Goal: Transaction & Acquisition: Purchase product/service

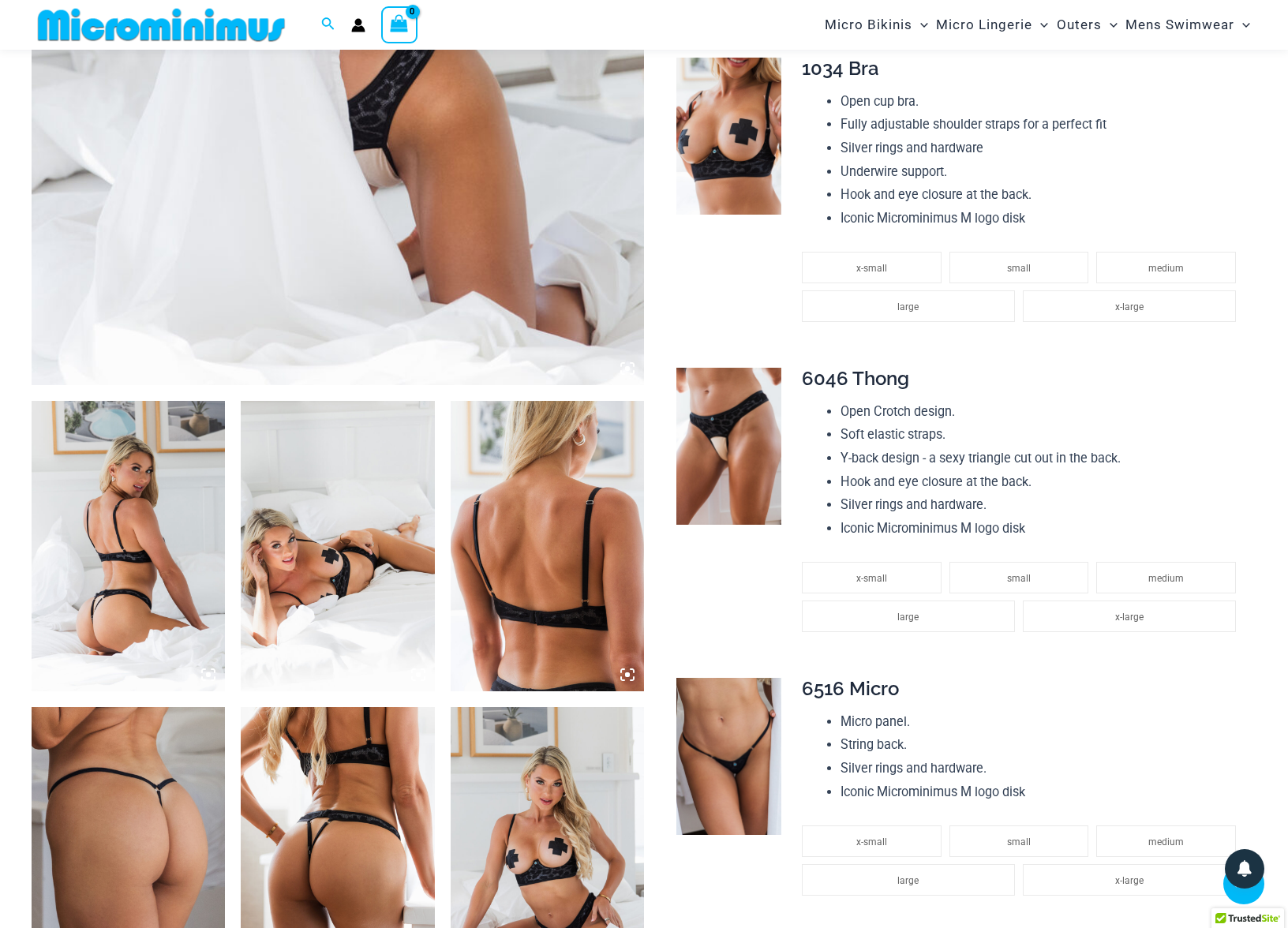
scroll to position [677, 0]
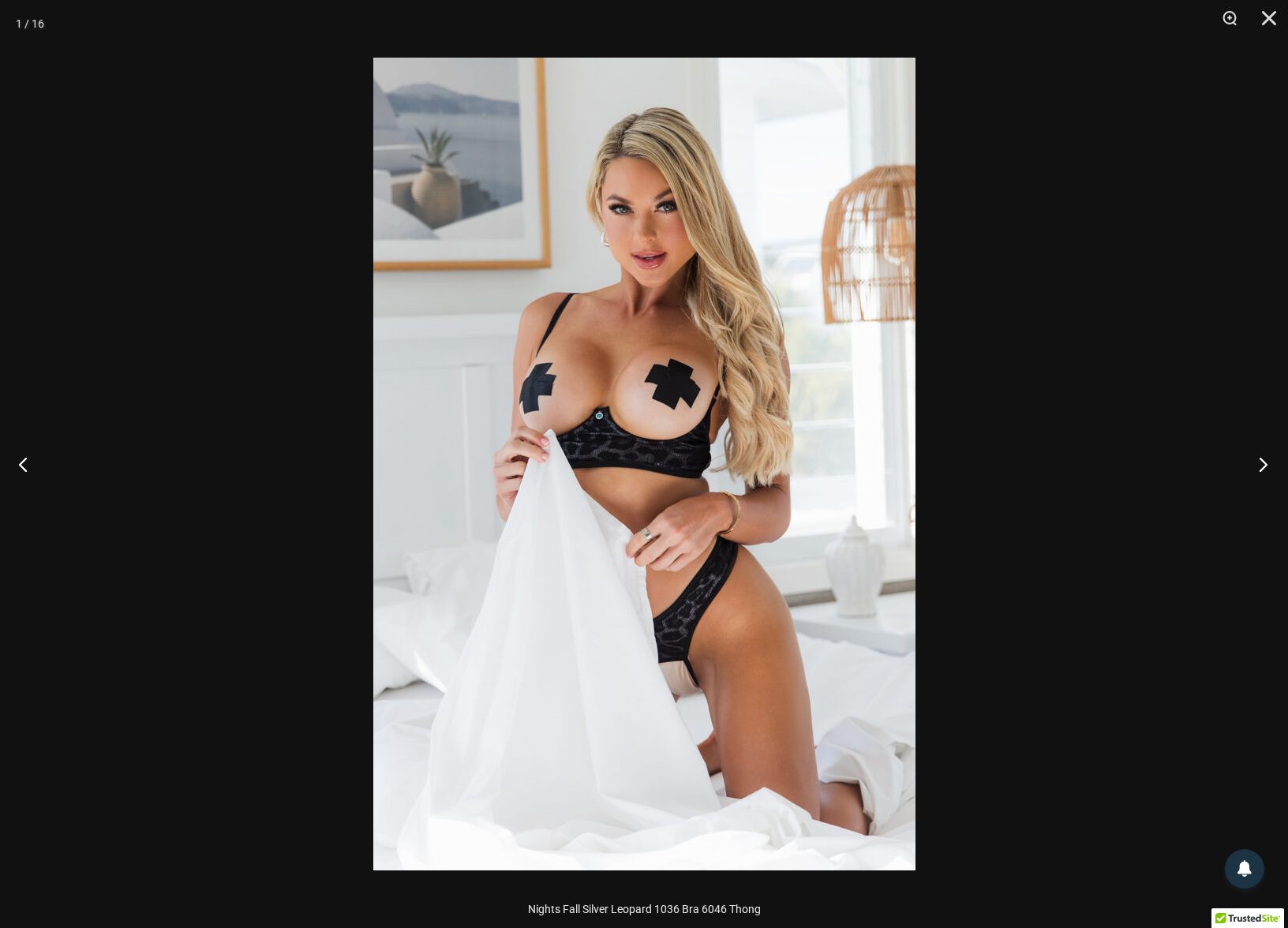
click at [1264, 467] on button "Next" at bounding box center [1259, 464] width 59 height 79
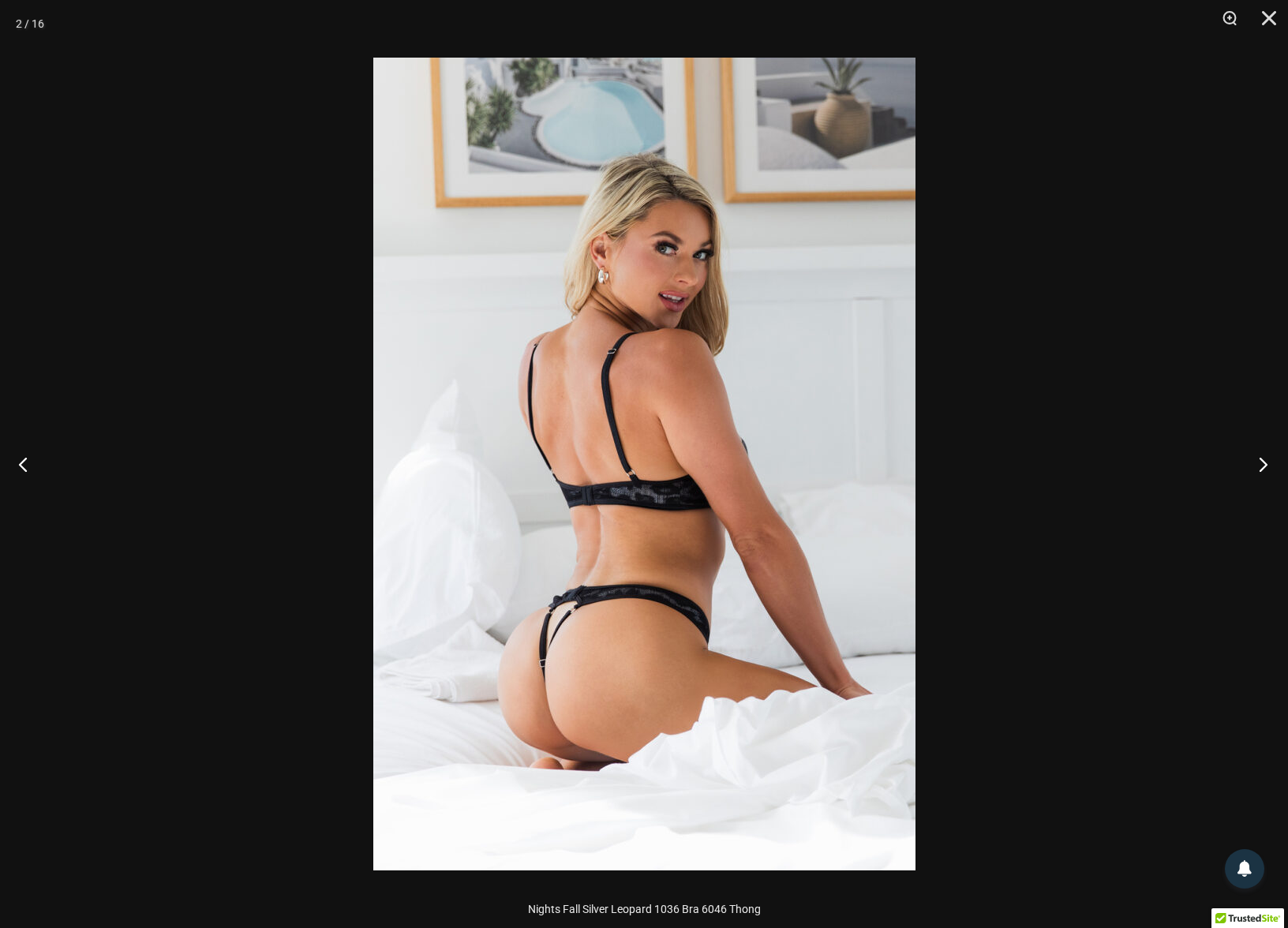
click at [1264, 465] on button "Next" at bounding box center [1259, 464] width 59 height 79
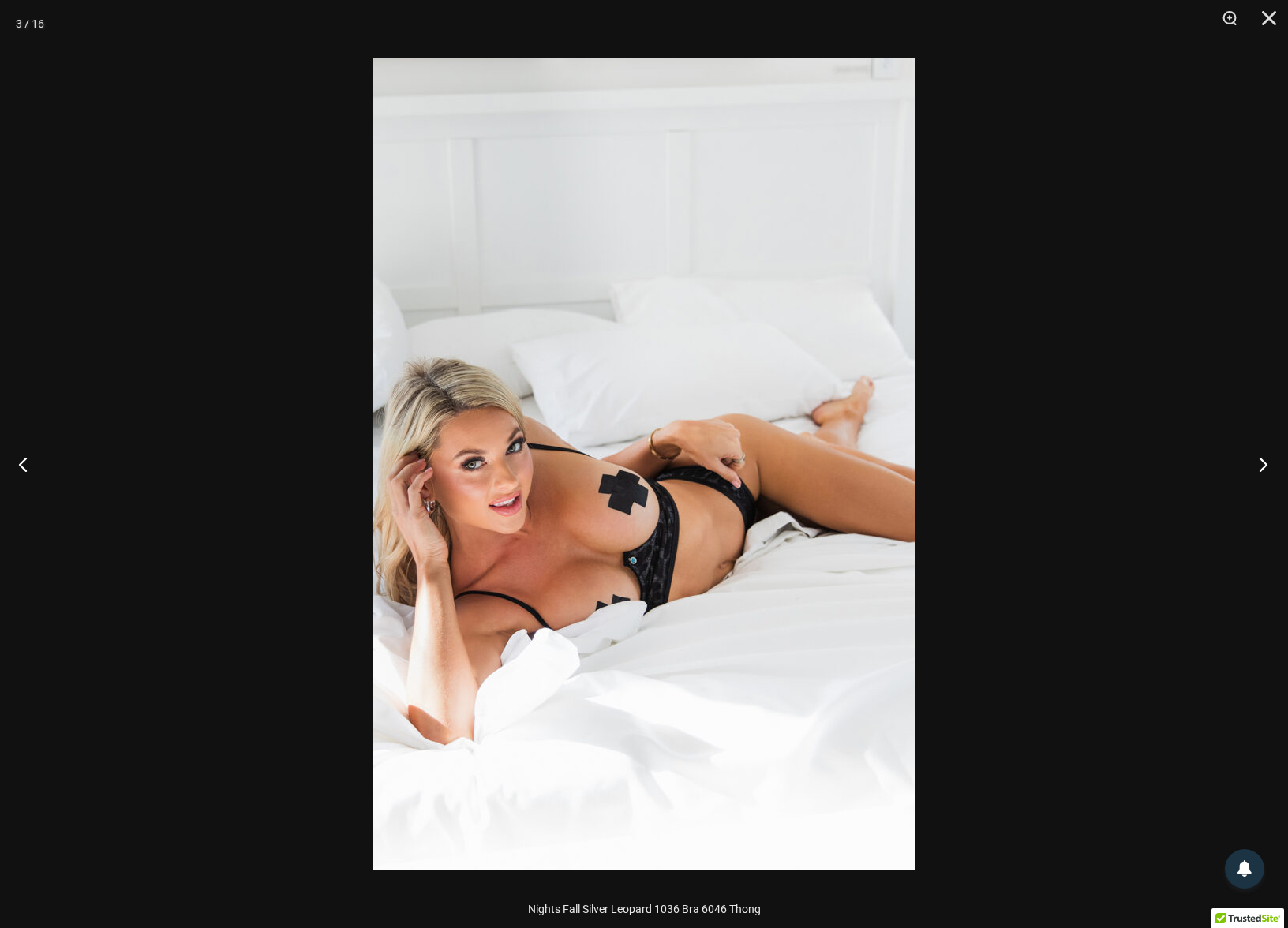
click at [1264, 465] on button "Next" at bounding box center [1259, 464] width 59 height 79
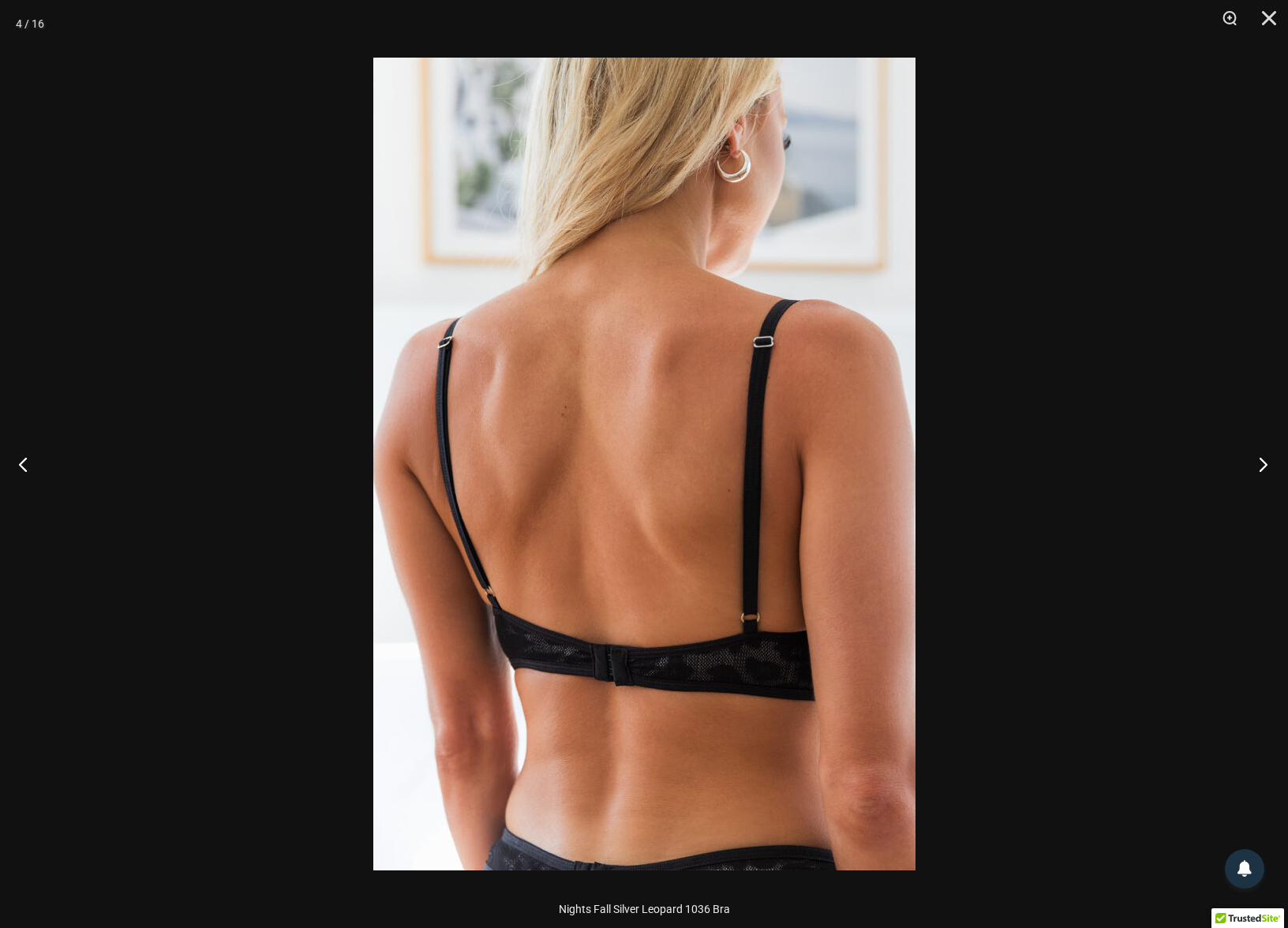
click at [1264, 465] on button "Next" at bounding box center [1259, 464] width 59 height 79
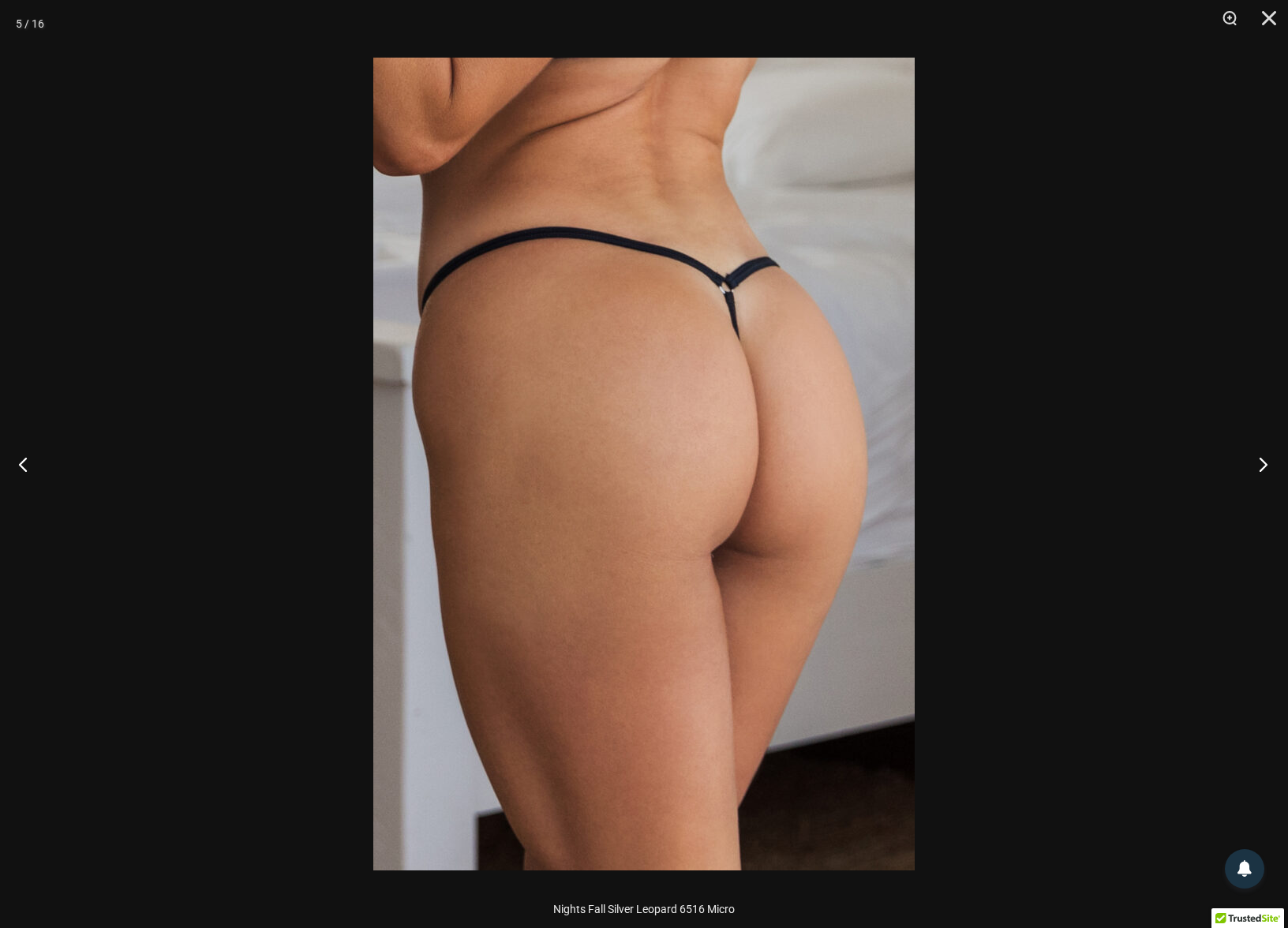
click at [1264, 465] on button "Next" at bounding box center [1259, 464] width 59 height 79
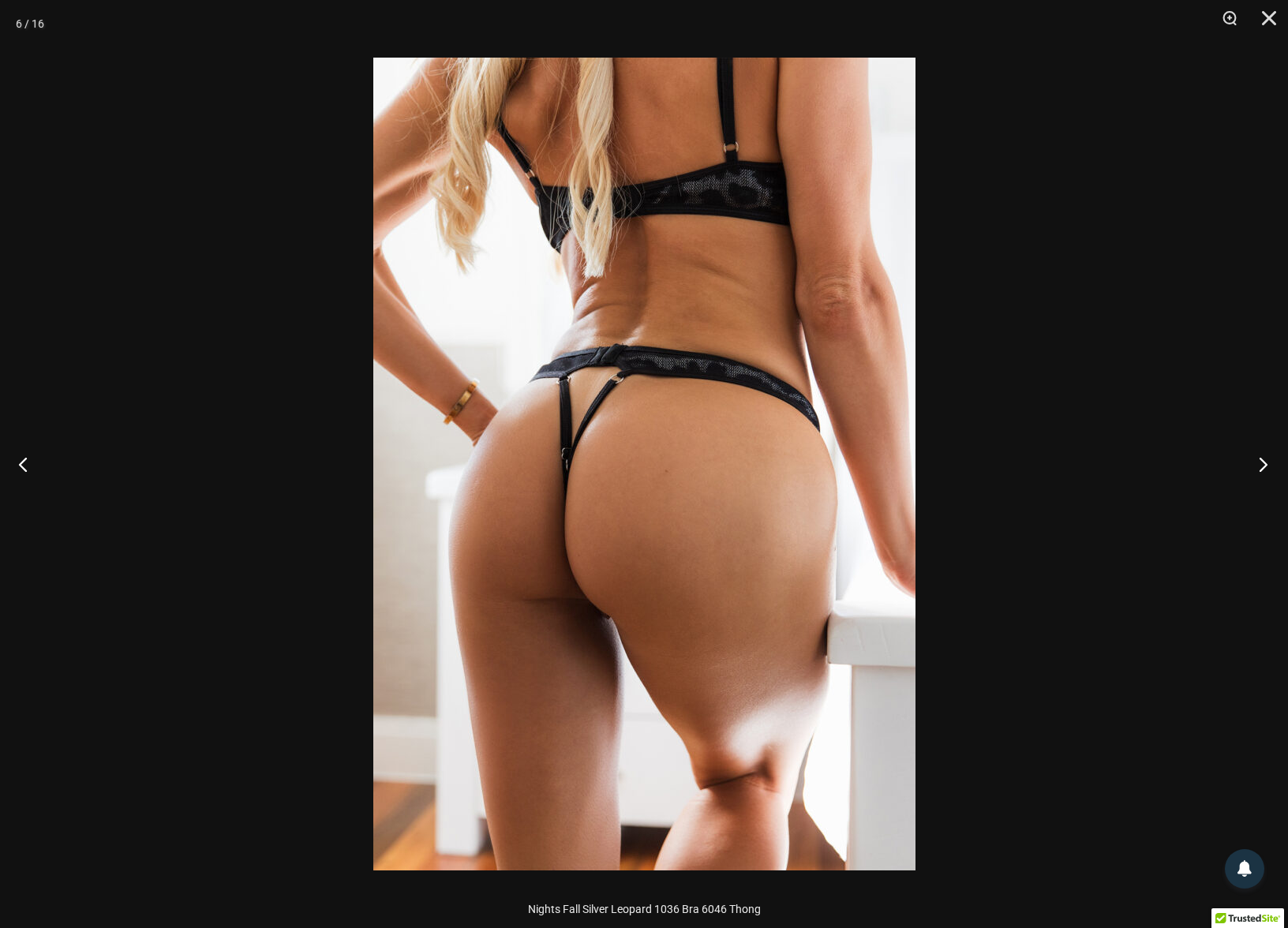
click at [1264, 465] on button "Next" at bounding box center [1259, 464] width 59 height 79
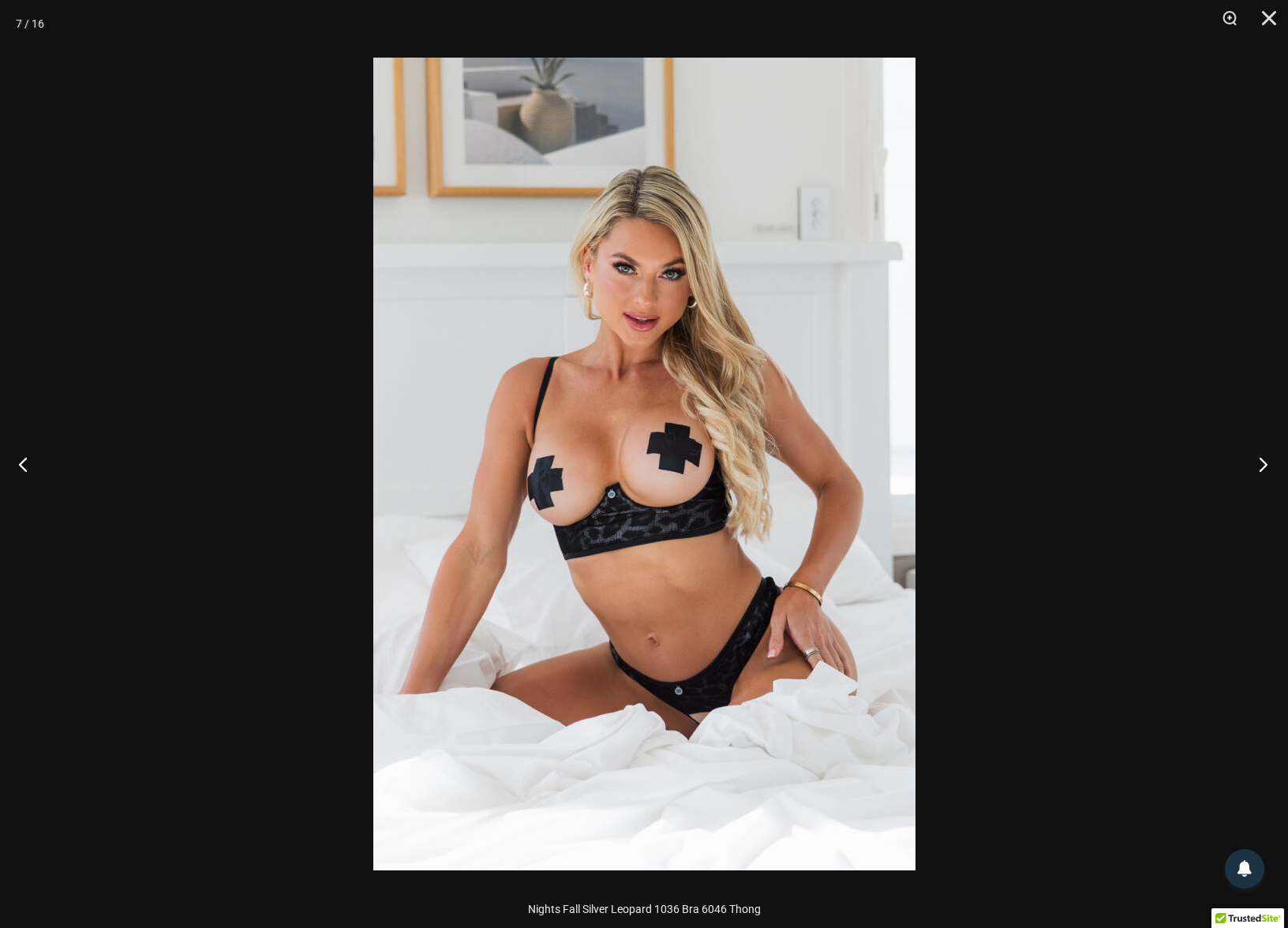
click at [1264, 465] on button "Next" at bounding box center [1259, 464] width 59 height 79
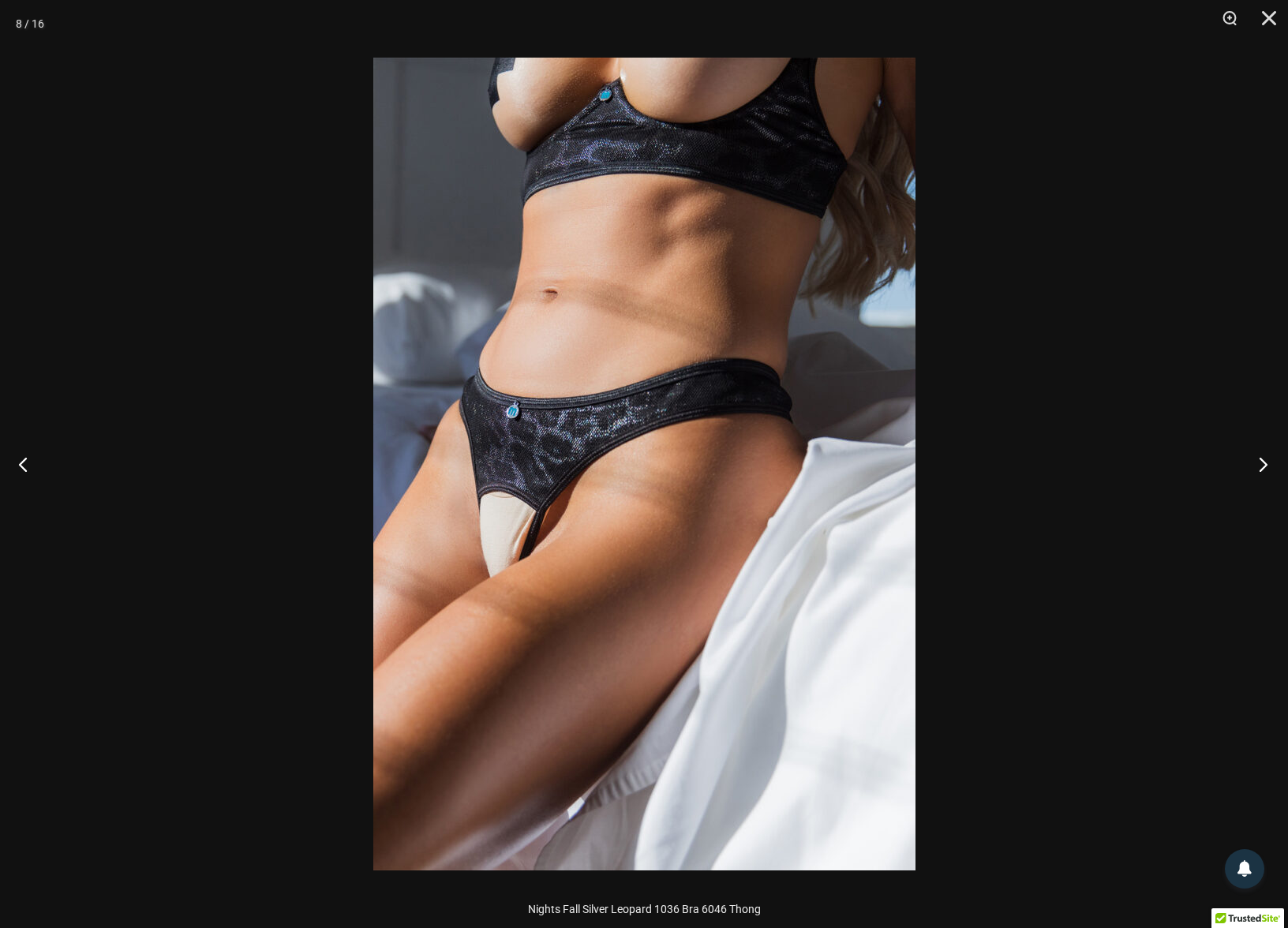
click at [1264, 465] on button "Next" at bounding box center [1259, 464] width 59 height 79
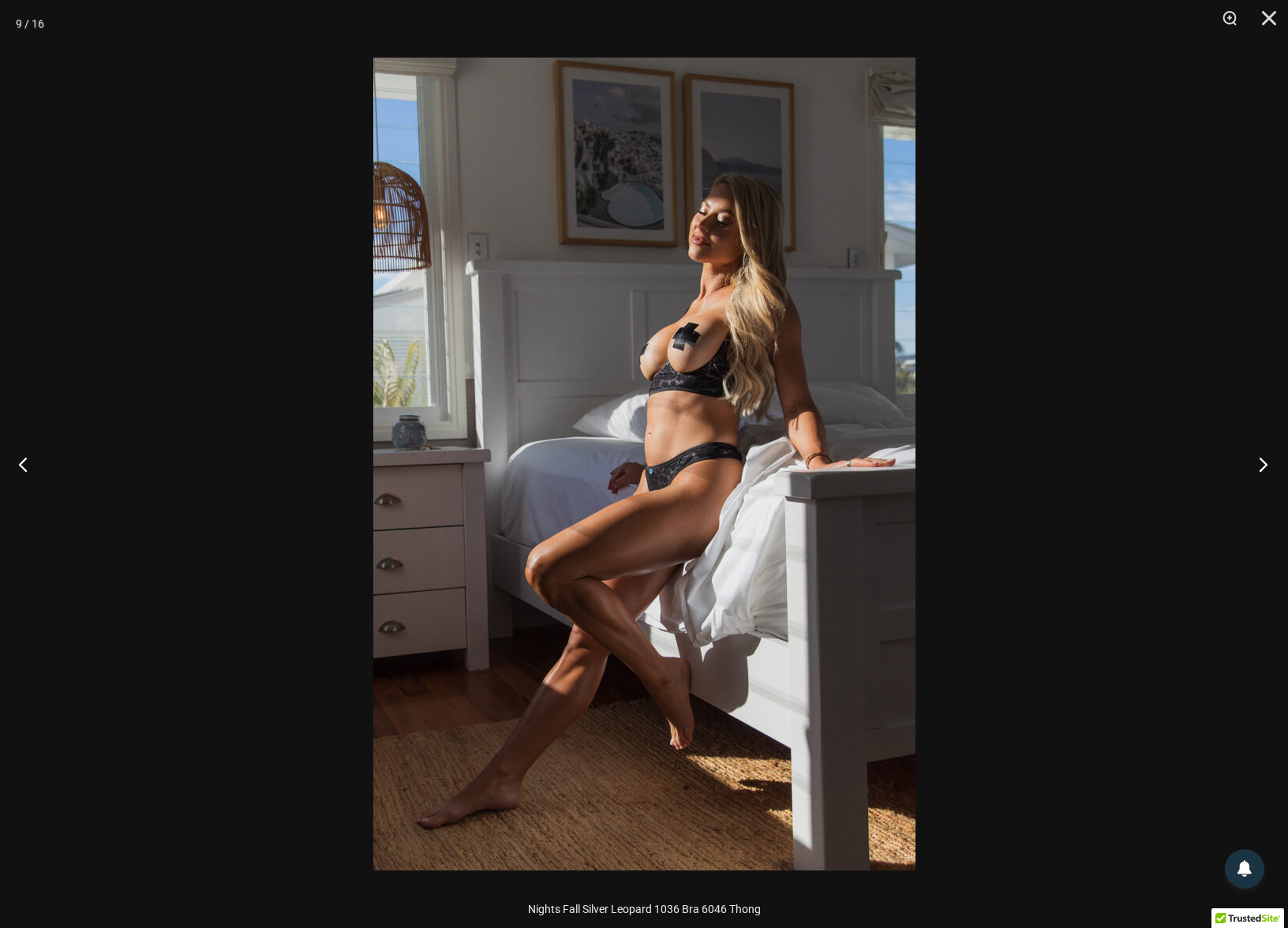
click at [1264, 465] on button "Next" at bounding box center [1259, 464] width 59 height 79
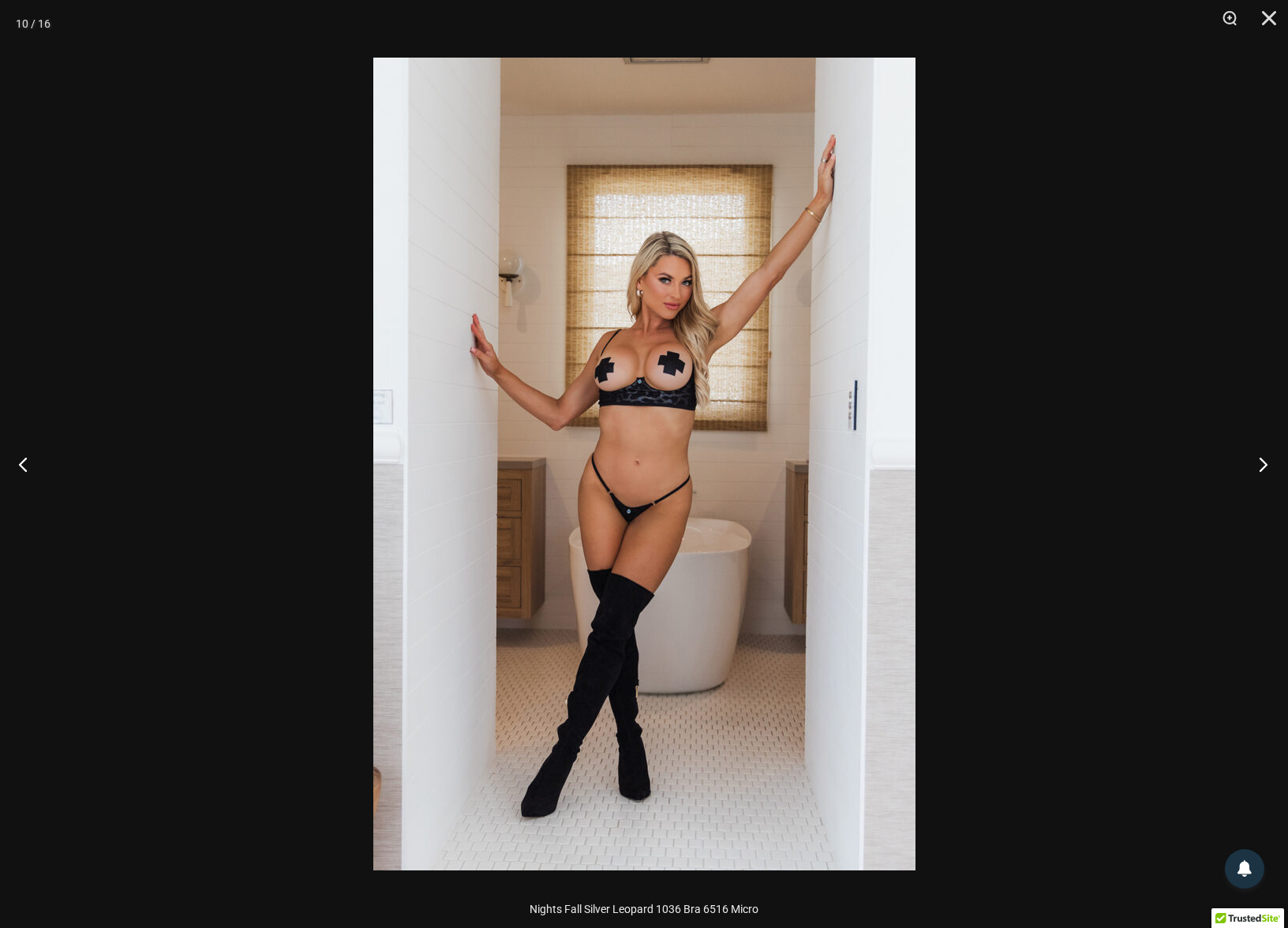
click at [1264, 465] on button "Next" at bounding box center [1259, 464] width 59 height 79
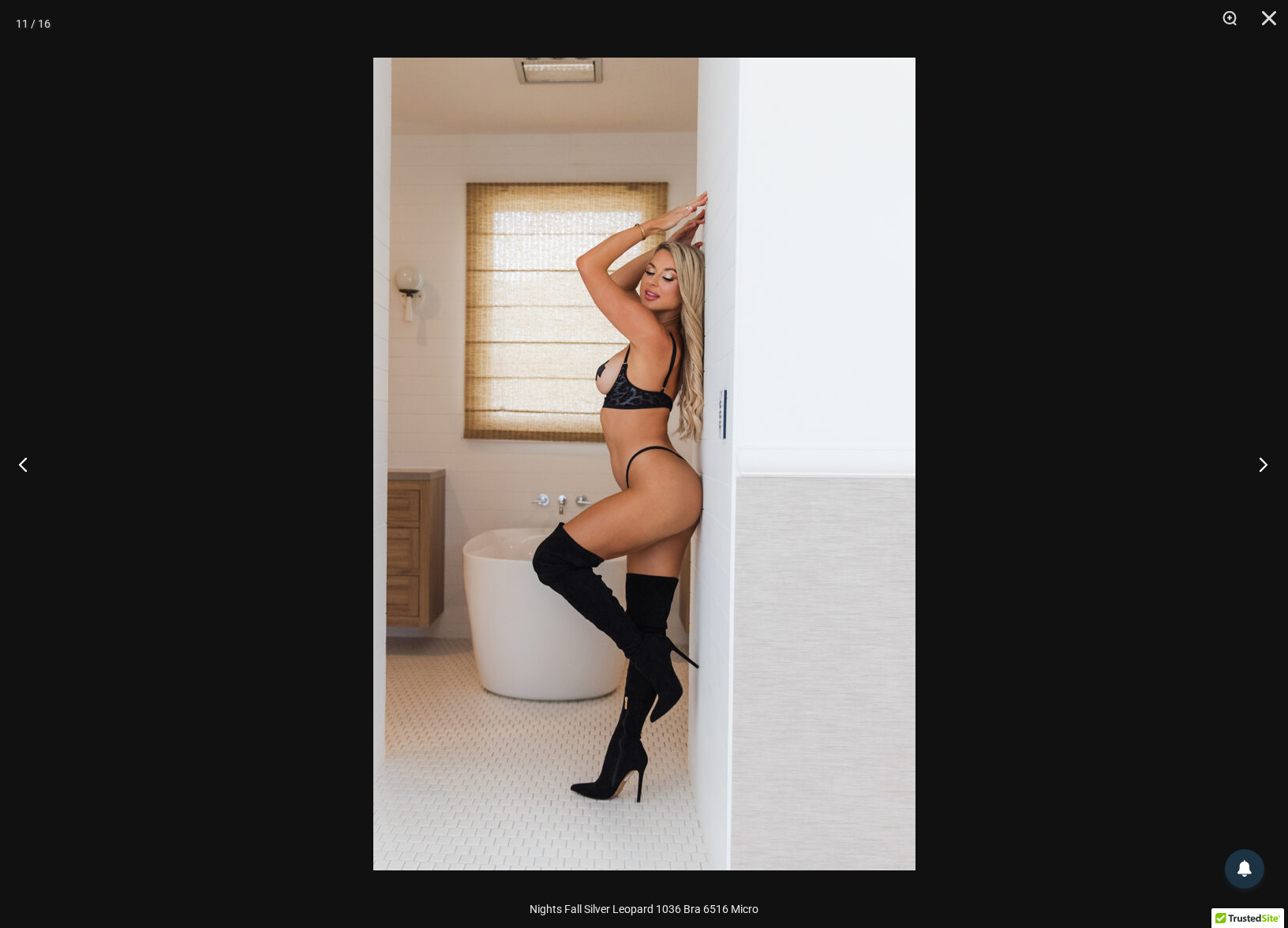
click at [1264, 465] on button "Next" at bounding box center [1259, 464] width 59 height 79
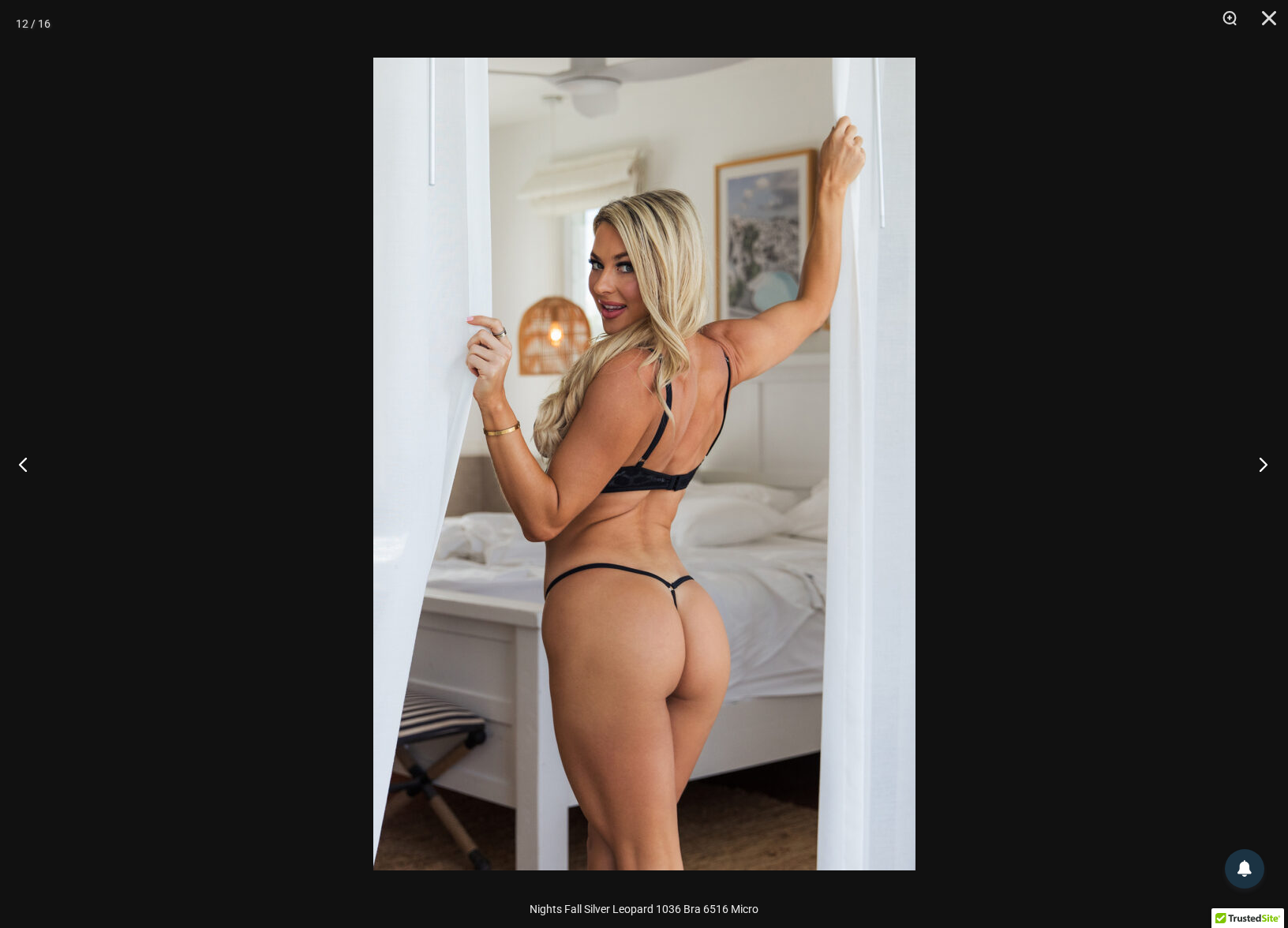
click at [1264, 465] on button "Next" at bounding box center [1259, 464] width 59 height 79
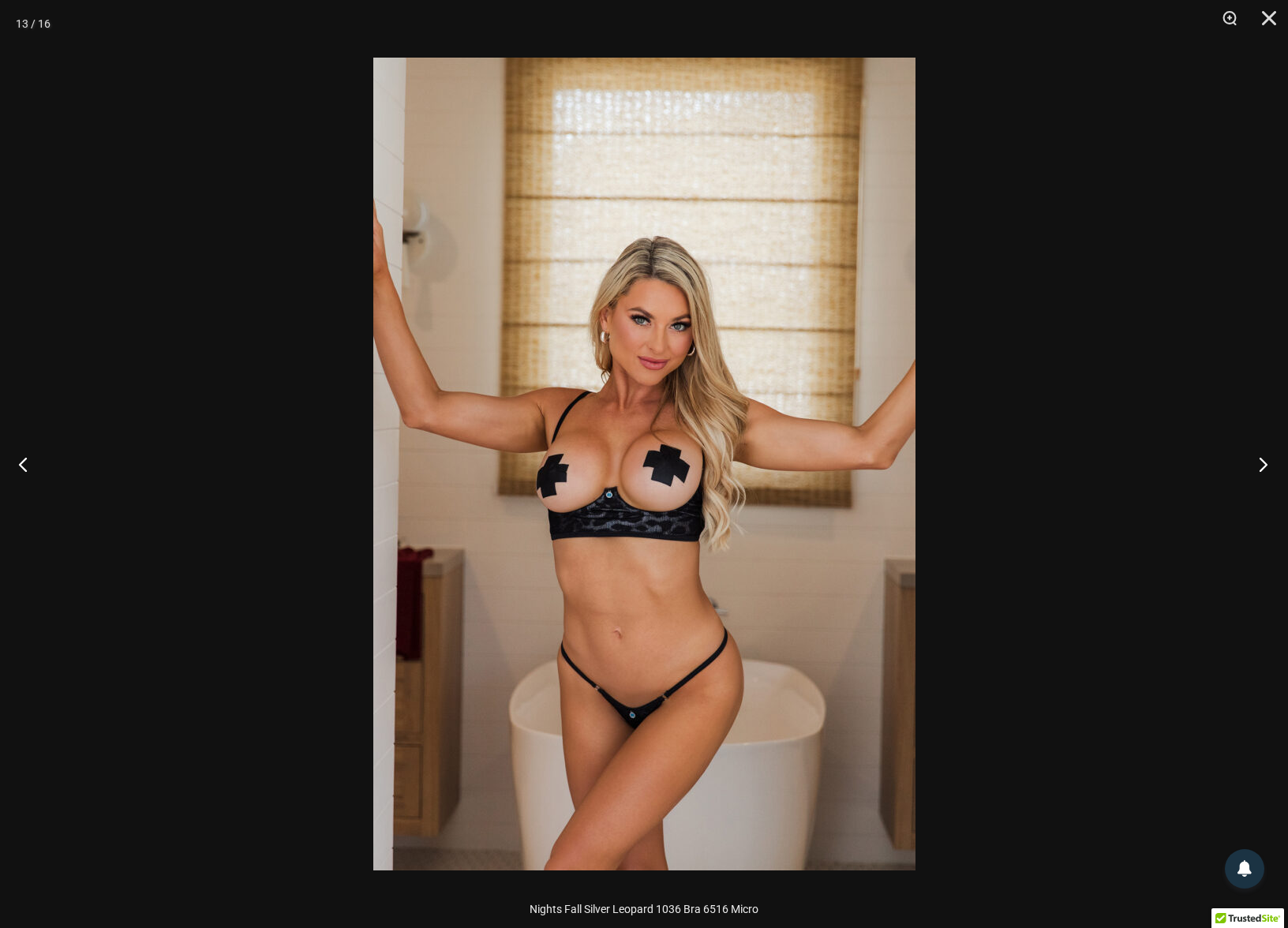
click at [1264, 465] on button "Next" at bounding box center [1259, 464] width 59 height 79
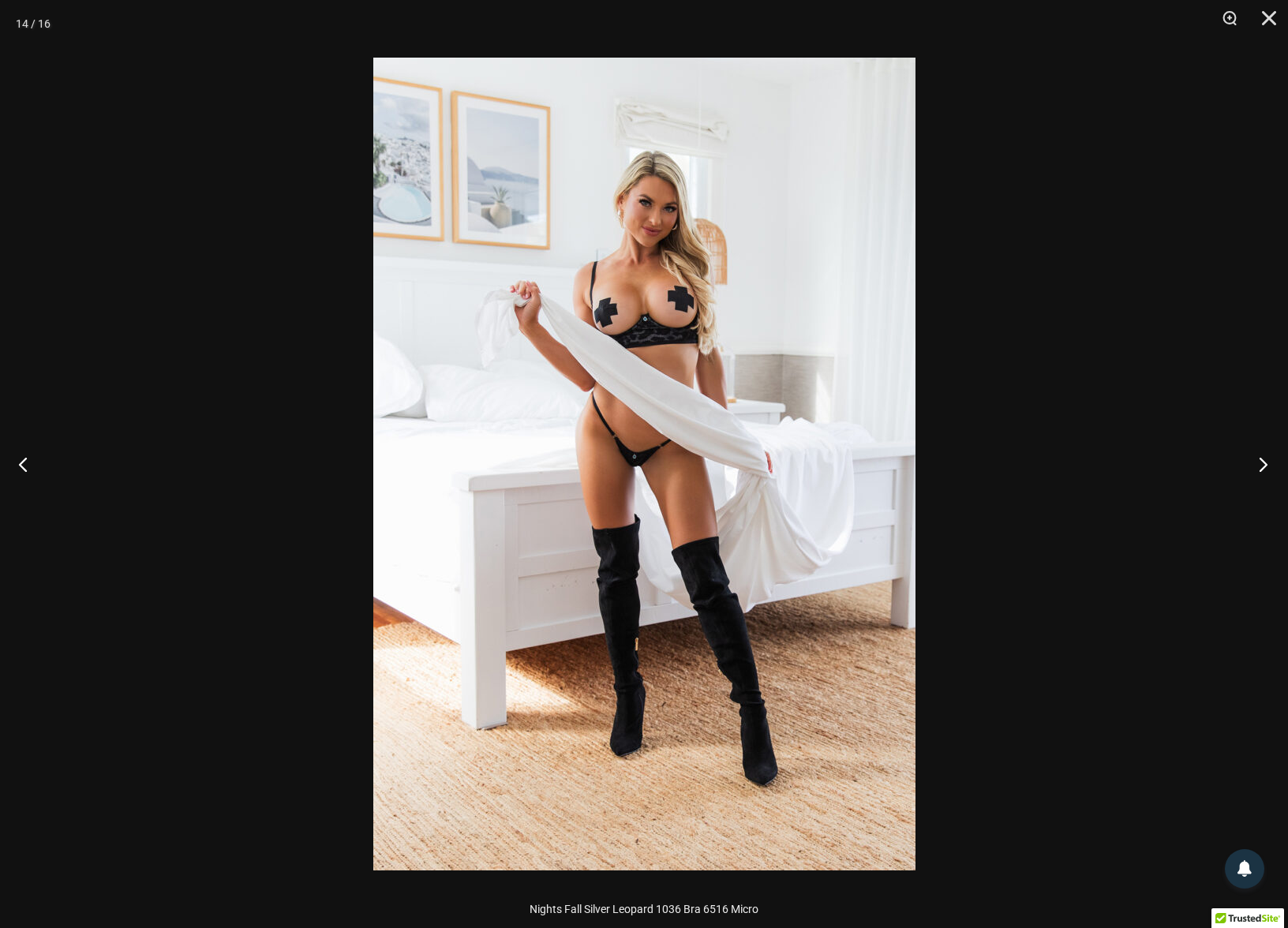
click at [1264, 465] on button "Next" at bounding box center [1259, 464] width 59 height 79
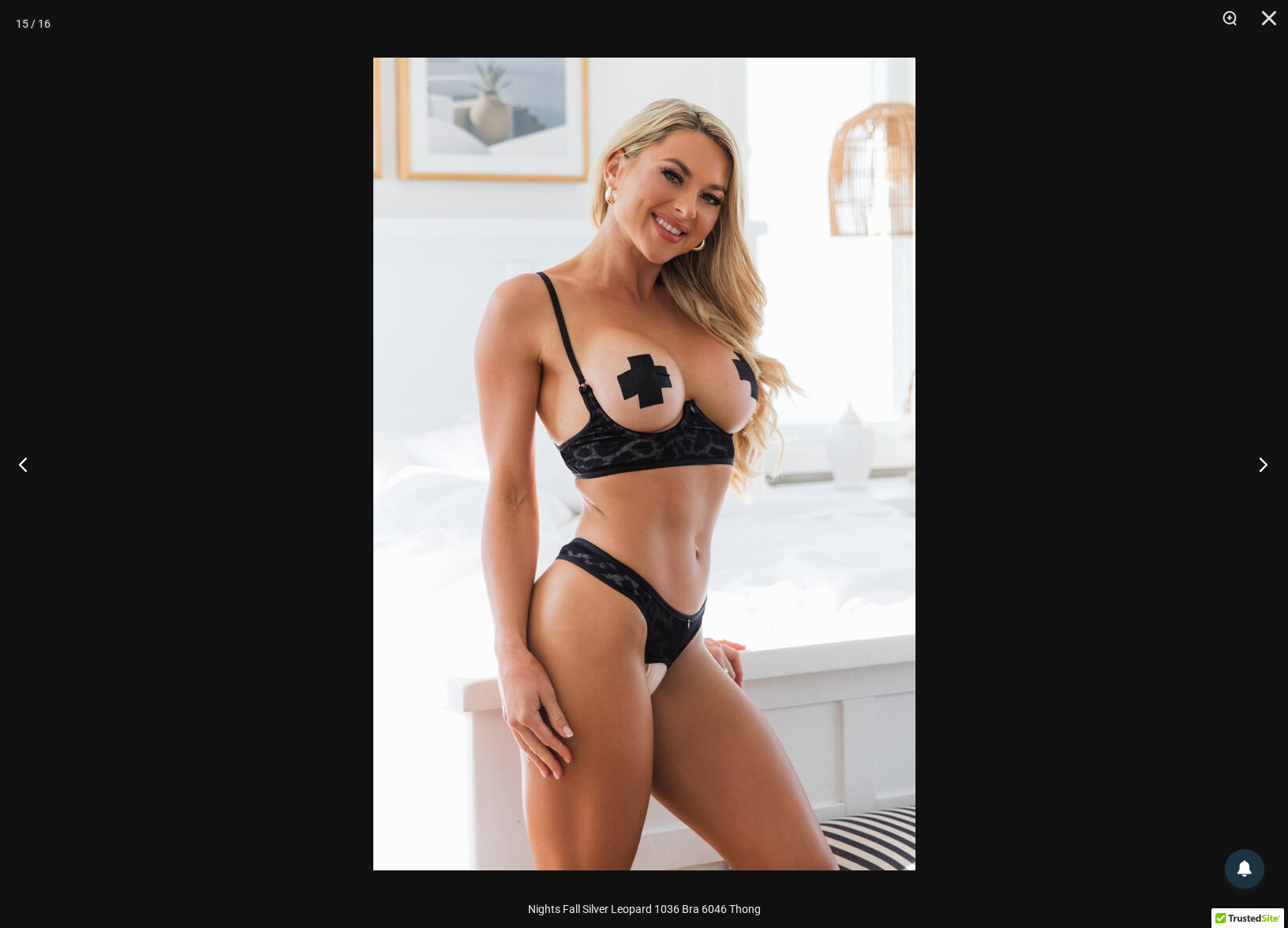
click at [1264, 465] on button "Next" at bounding box center [1259, 464] width 59 height 79
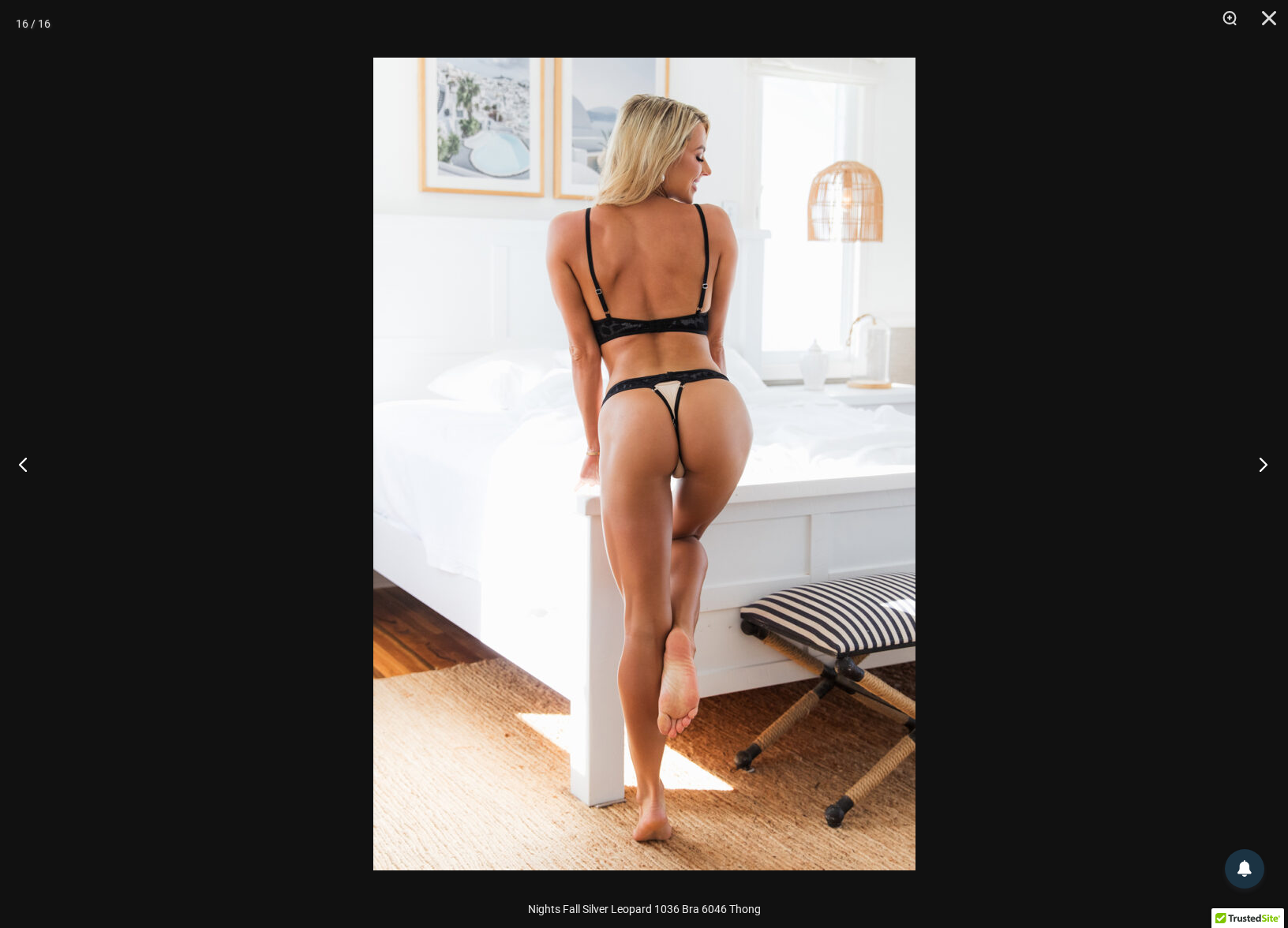
click at [1264, 465] on button "Next" at bounding box center [1259, 464] width 59 height 79
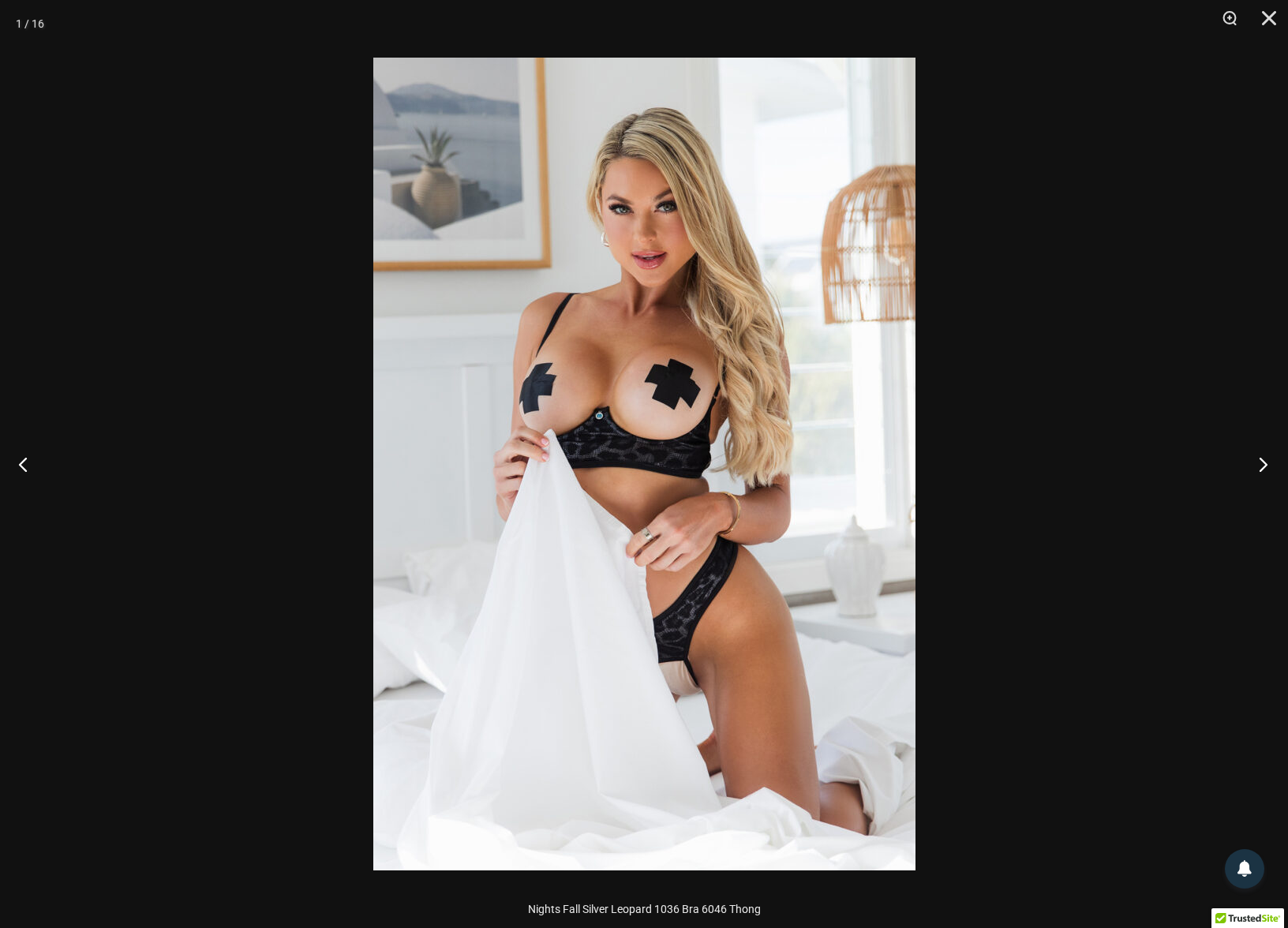
click at [1264, 465] on button "Next" at bounding box center [1259, 464] width 59 height 79
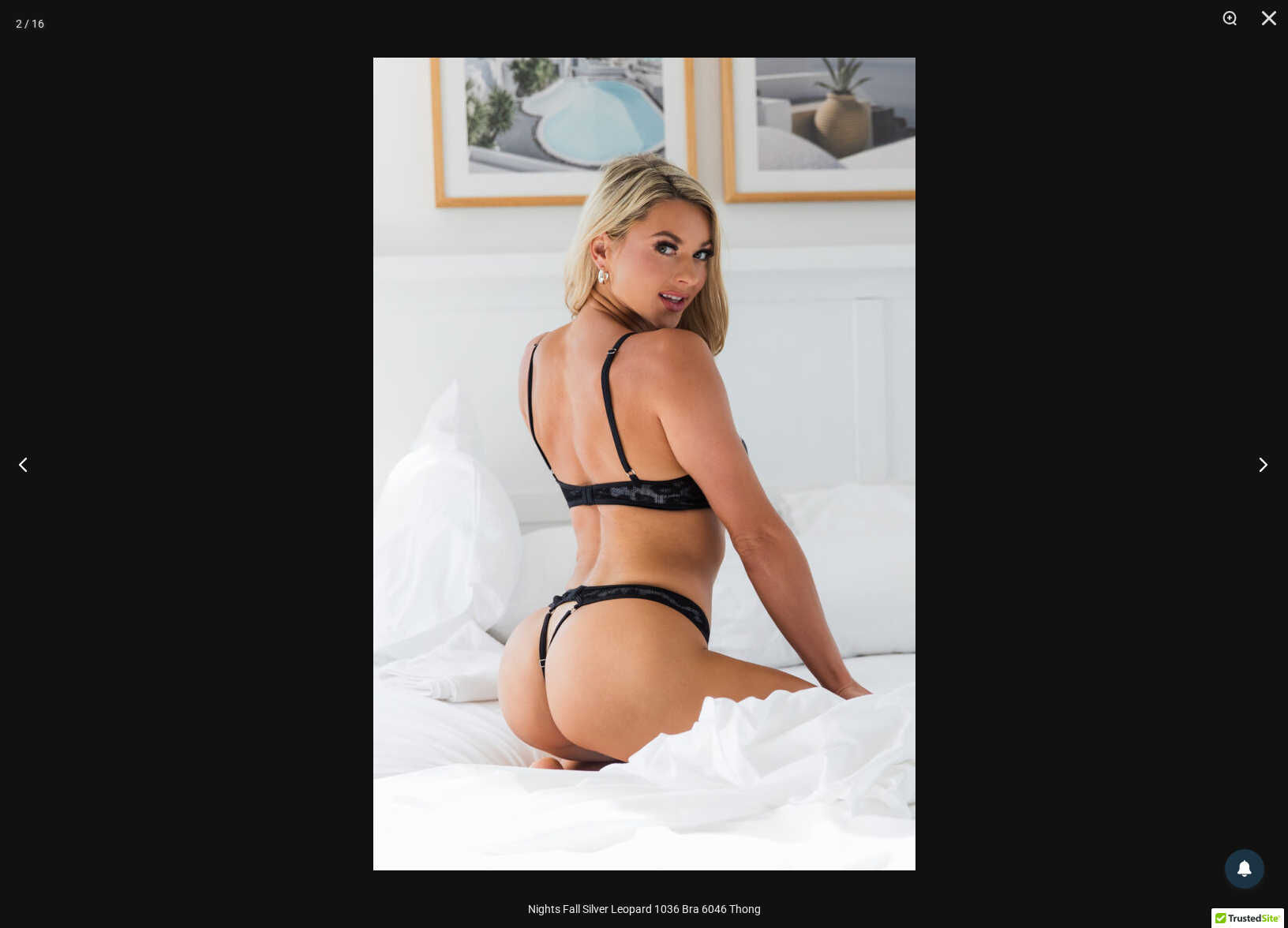
click at [1264, 465] on button "Next" at bounding box center [1259, 464] width 59 height 79
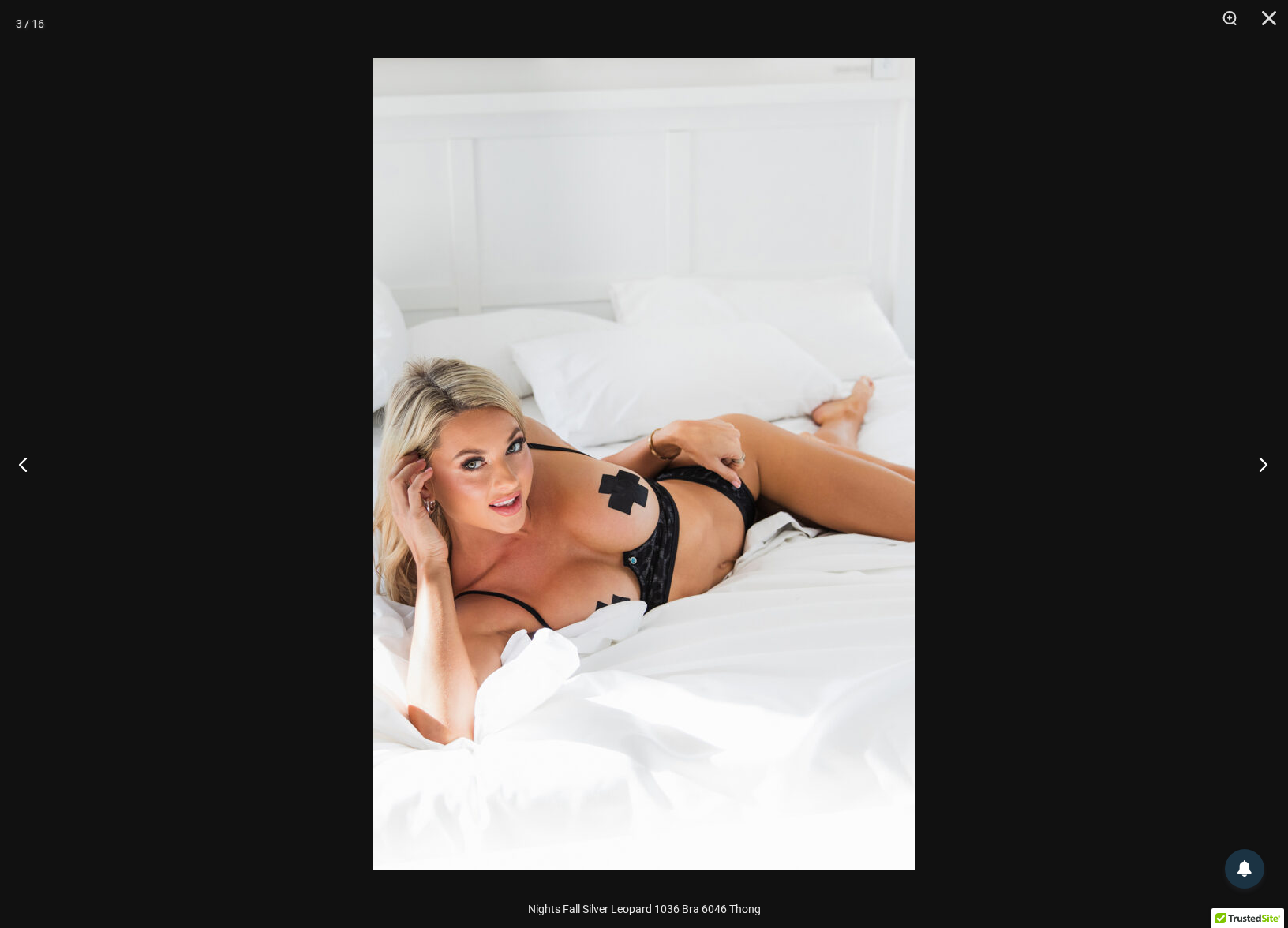
click at [1264, 465] on button "Next" at bounding box center [1259, 464] width 59 height 79
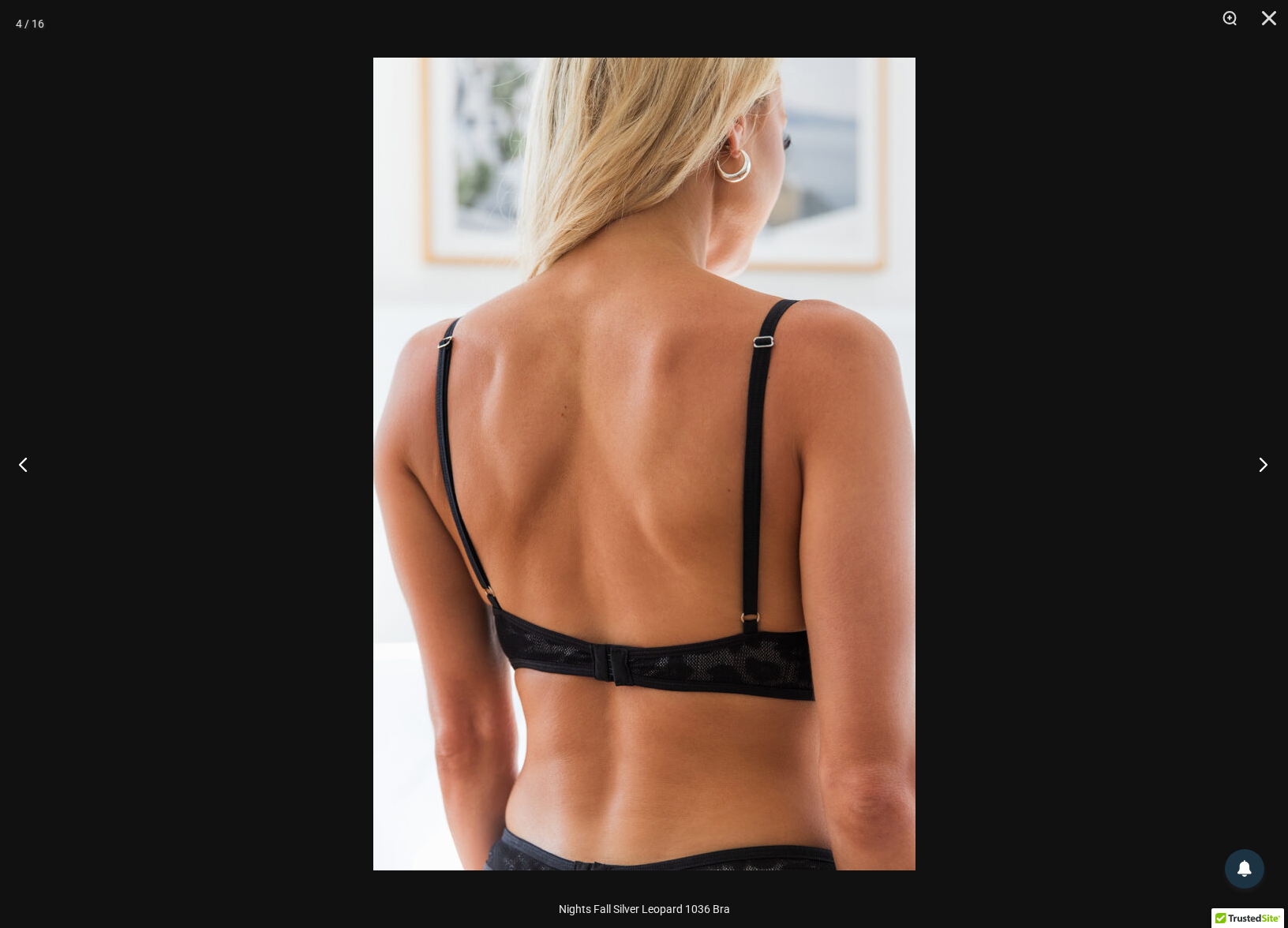
click at [1264, 465] on button "Next" at bounding box center [1259, 464] width 59 height 79
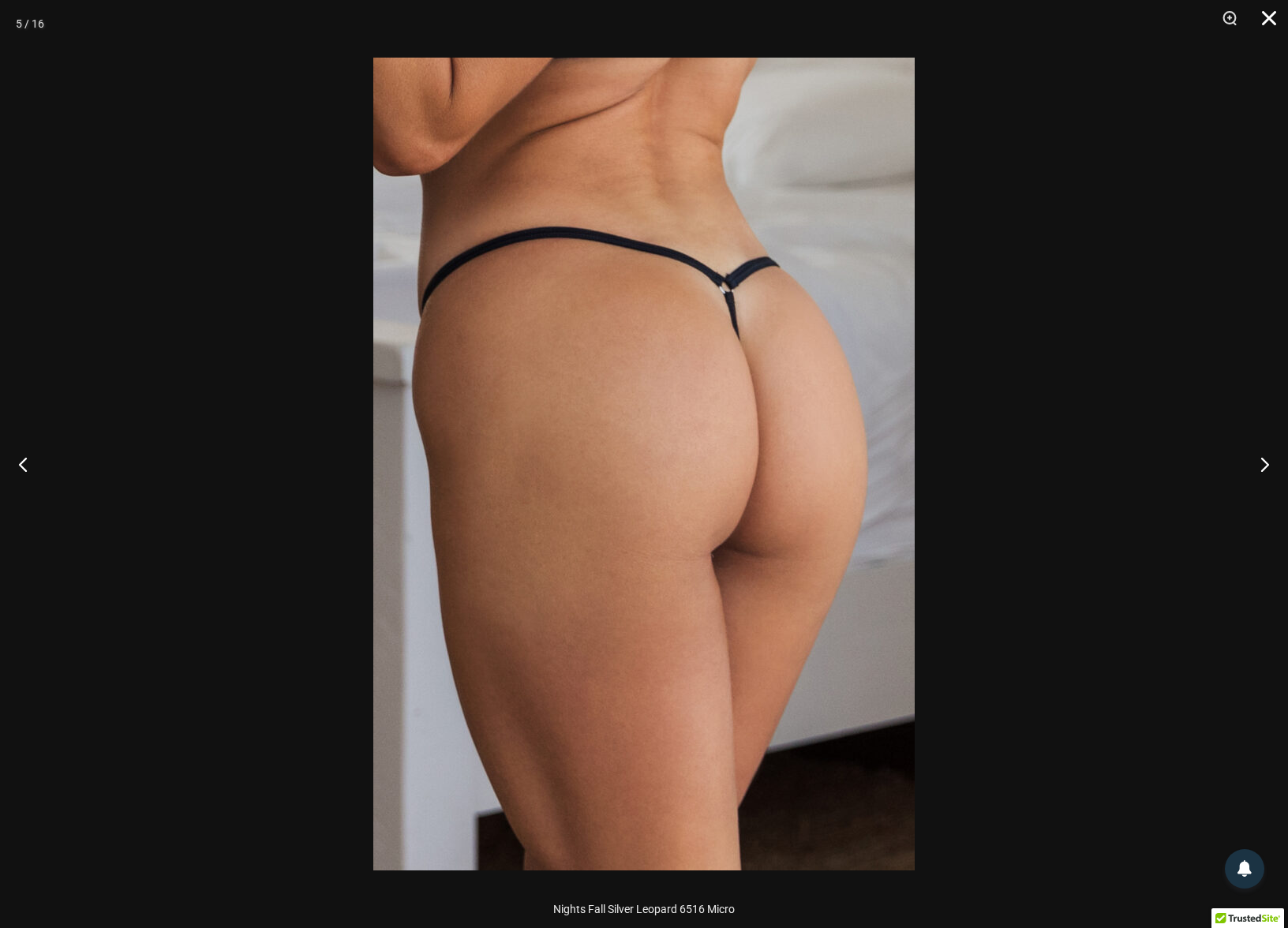
click at [1277, 23] on button "Close" at bounding box center [1263, 24] width 39 height 47
